Goal: Information Seeking & Learning: Learn about a topic

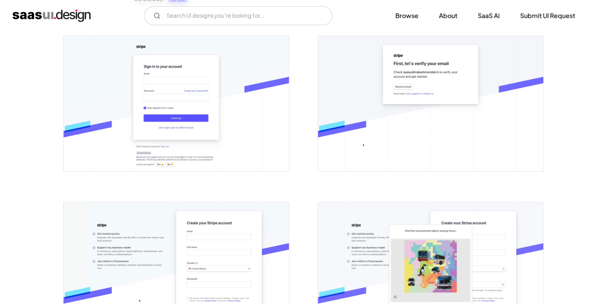
scroll to position [157, 0]
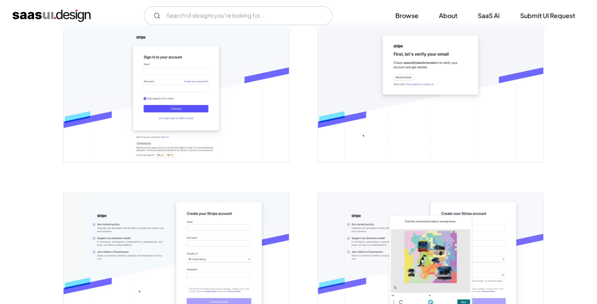
click at [416, 111] on img "open lightbox" at bounding box center [430, 94] width 225 height 135
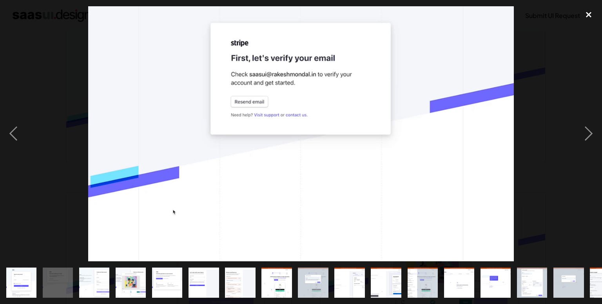
click at [589, 13] on div "close lightbox" at bounding box center [589, 14] width 27 height 17
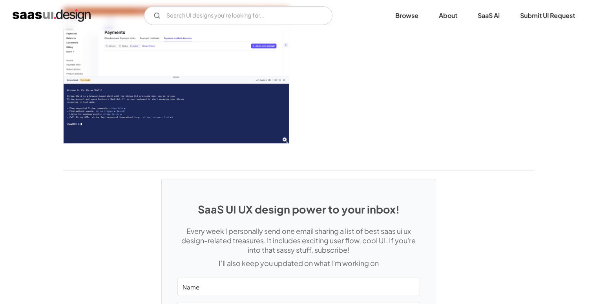
scroll to position [2138, 0]
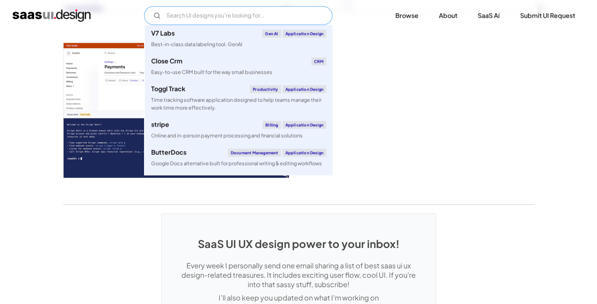
click at [261, 11] on input "Email Form" at bounding box center [238, 15] width 188 height 19
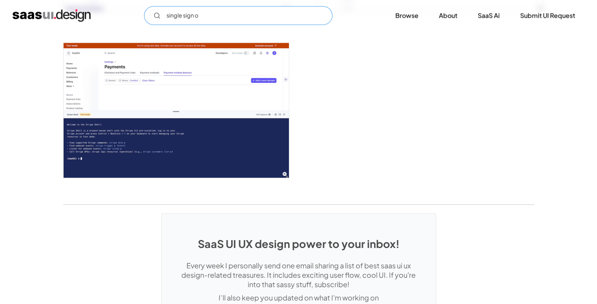
type input "single sign on"
click at [209, 16] on input "single sign on" at bounding box center [238, 15] width 188 height 19
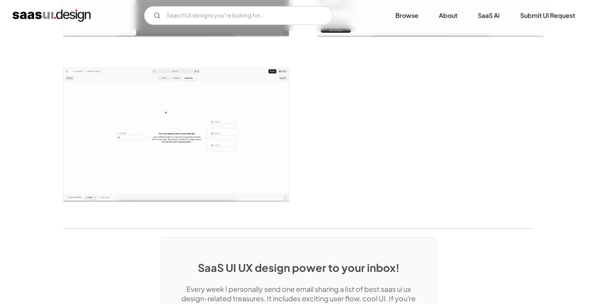
scroll to position [1883, 0]
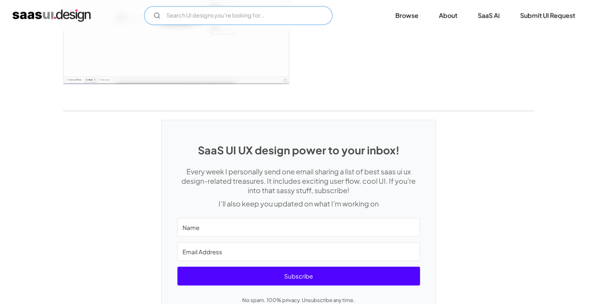
click at [235, 17] on input "Email Form" at bounding box center [238, 15] width 188 height 19
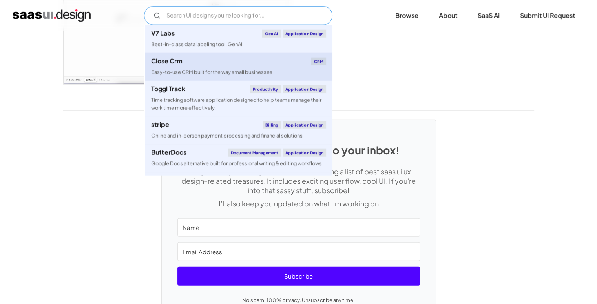
click at [184, 66] on link "Close Crm CRM Easy-to-use CRM built for the way small businesses" at bounding box center [238, 67] width 187 height 28
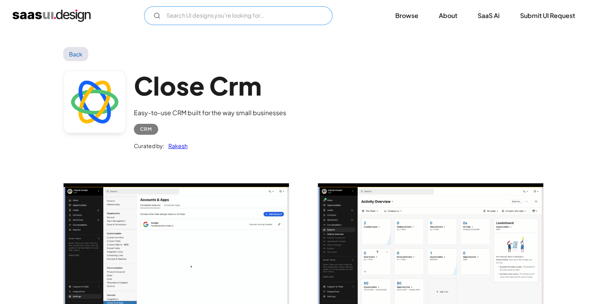
click at [226, 13] on input "Email Form" at bounding box center [238, 15] width 188 height 19
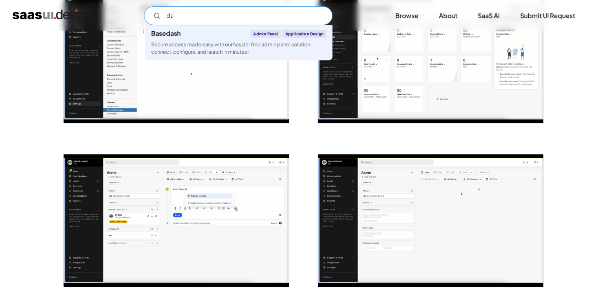
scroll to position [196, 0]
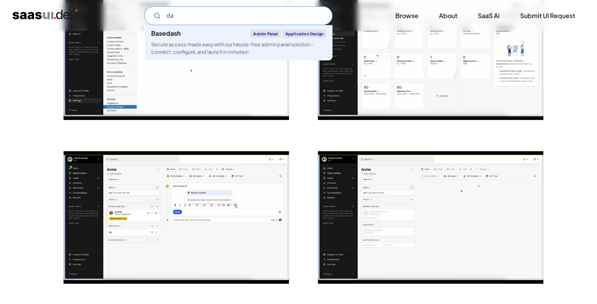
type input "da"
click at [460, 128] on div at bounding box center [425, 49] width 235 height 164
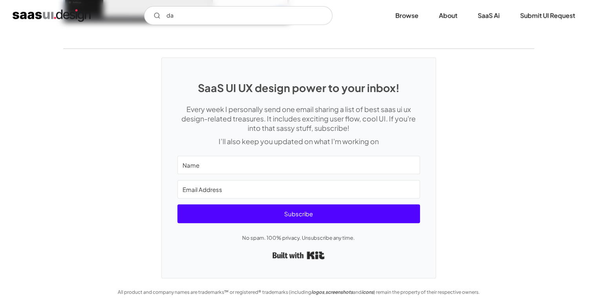
scroll to position [2096, 0]
click at [42, 12] on img "home" at bounding box center [52, 15] width 78 height 13
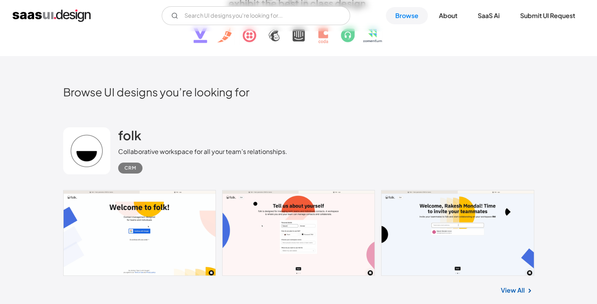
scroll to position [196, 0]
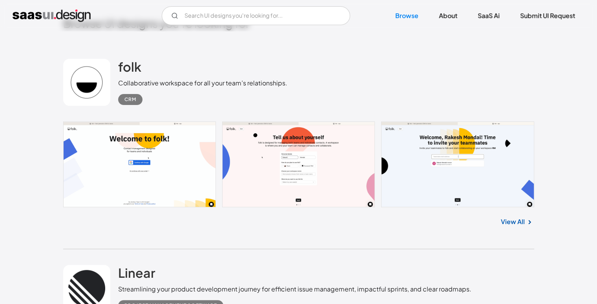
click at [358, 169] on link at bounding box center [298, 165] width 471 height 86
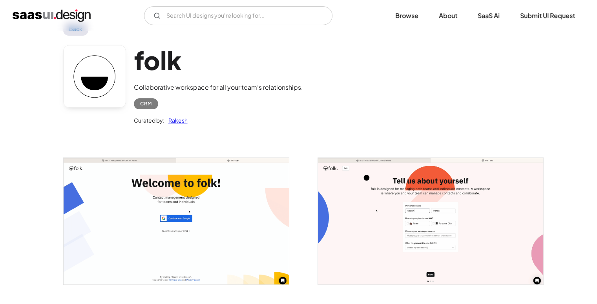
scroll to position [118, 0]
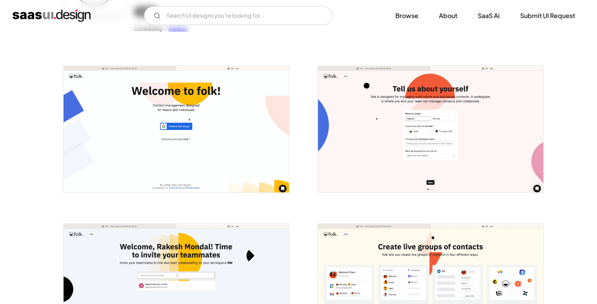
click at [182, 129] on img "open lightbox" at bounding box center [176, 129] width 225 height 127
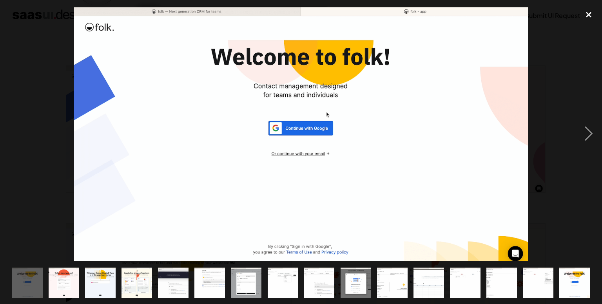
click at [585, 10] on div "close lightbox" at bounding box center [589, 14] width 27 height 17
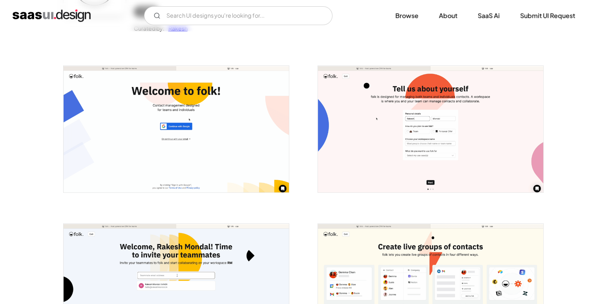
click at [44, 10] on img "home" at bounding box center [52, 15] width 78 height 13
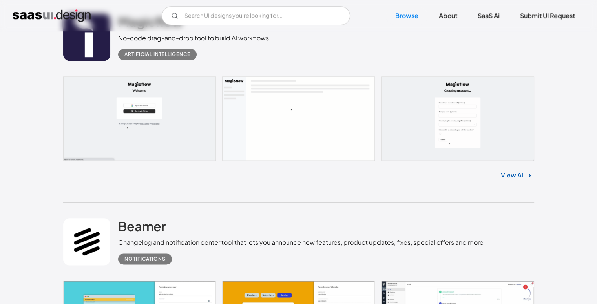
scroll to position [902, 0]
